Goal: Information Seeking & Learning: Find specific page/section

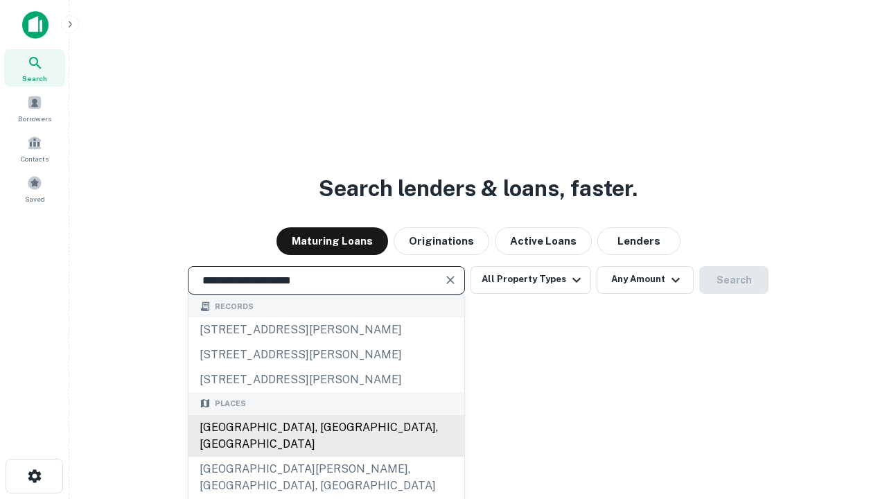
click at [326, 457] on div "[GEOGRAPHIC_DATA], [GEOGRAPHIC_DATA], [GEOGRAPHIC_DATA]" at bounding box center [327, 436] width 276 height 42
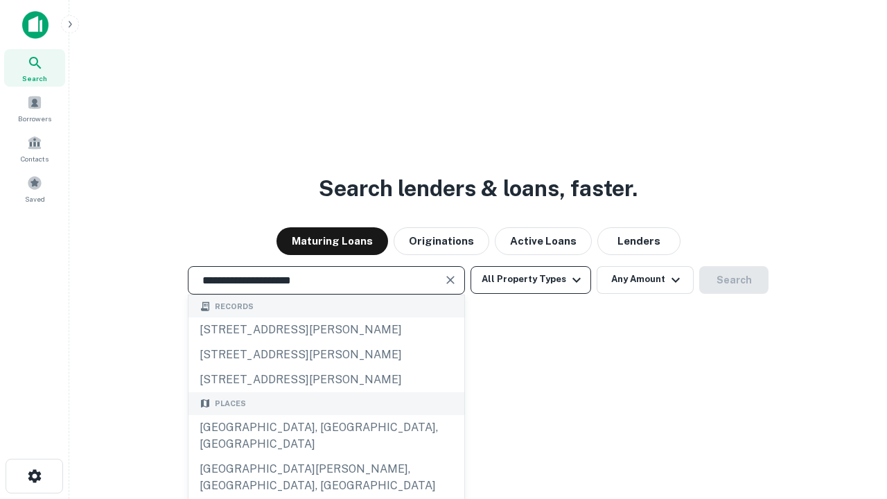
type input "**********"
click at [531, 279] on button "All Property Types" at bounding box center [531, 280] width 121 height 28
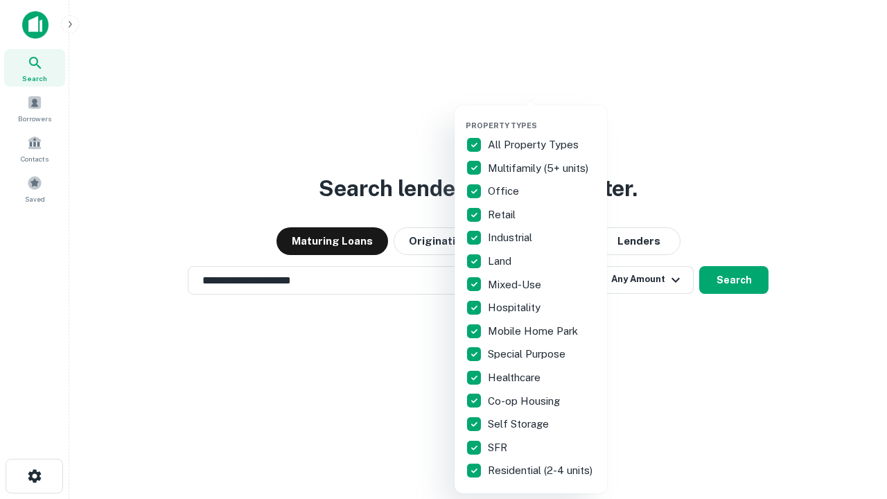
click at [542, 116] on button "button" at bounding box center [542, 116] width 152 height 1
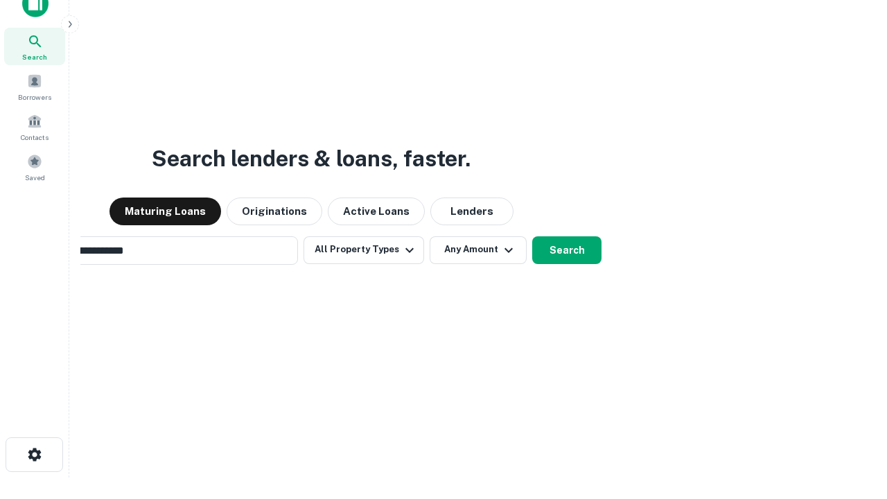
scroll to position [22, 0]
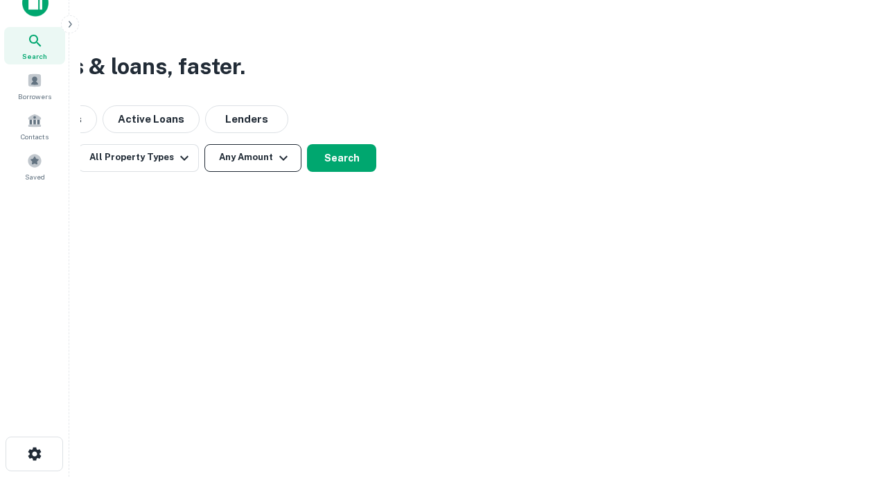
click at [253, 157] on button "Any Amount" at bounding box center [252, 158] width 97 height 28
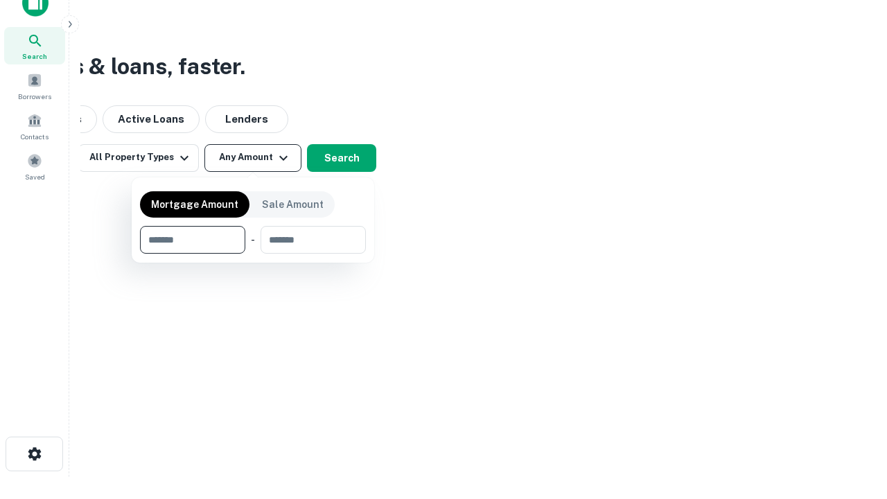
type input "*******"
click at [253, 254] on button "button" at bounding box center [253, 254] width 226 height 1
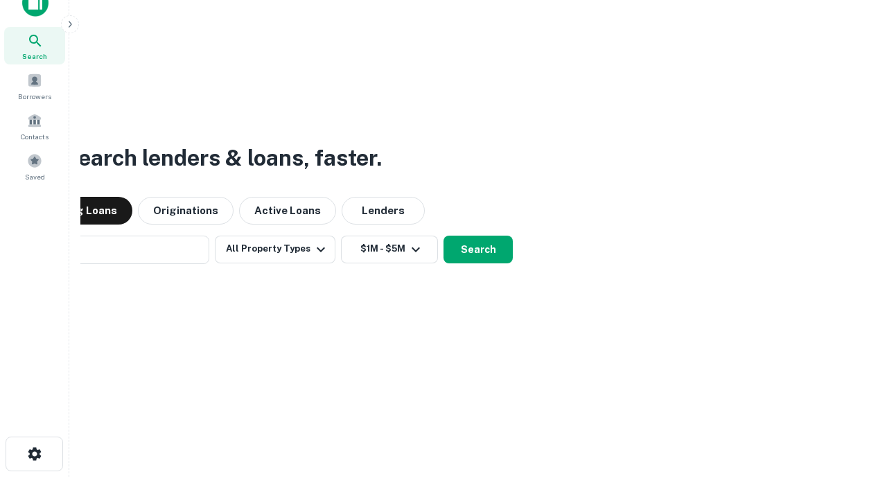
scroll to position [21, 0]
click at [444, 236] on button "Search" at bounding box center [478, 250] width 69 height 28
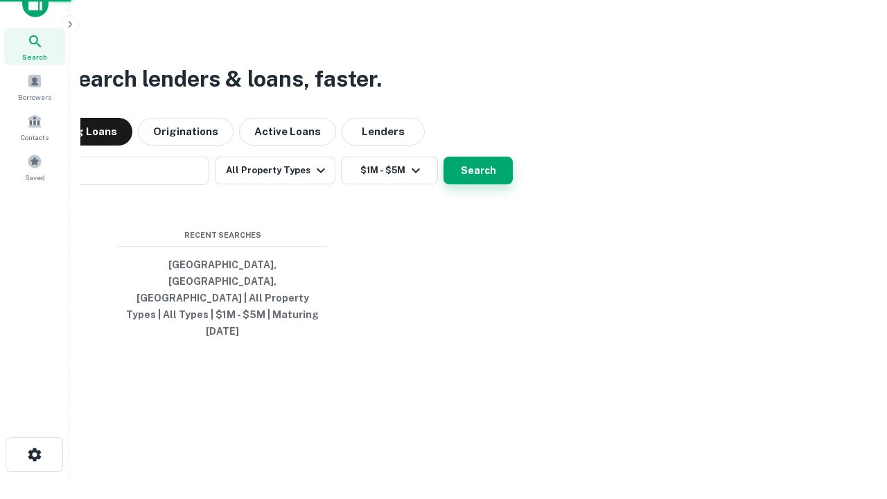
scroll to position [22, 0]
